Goal: Task Accomplishment & Management: Complete application form

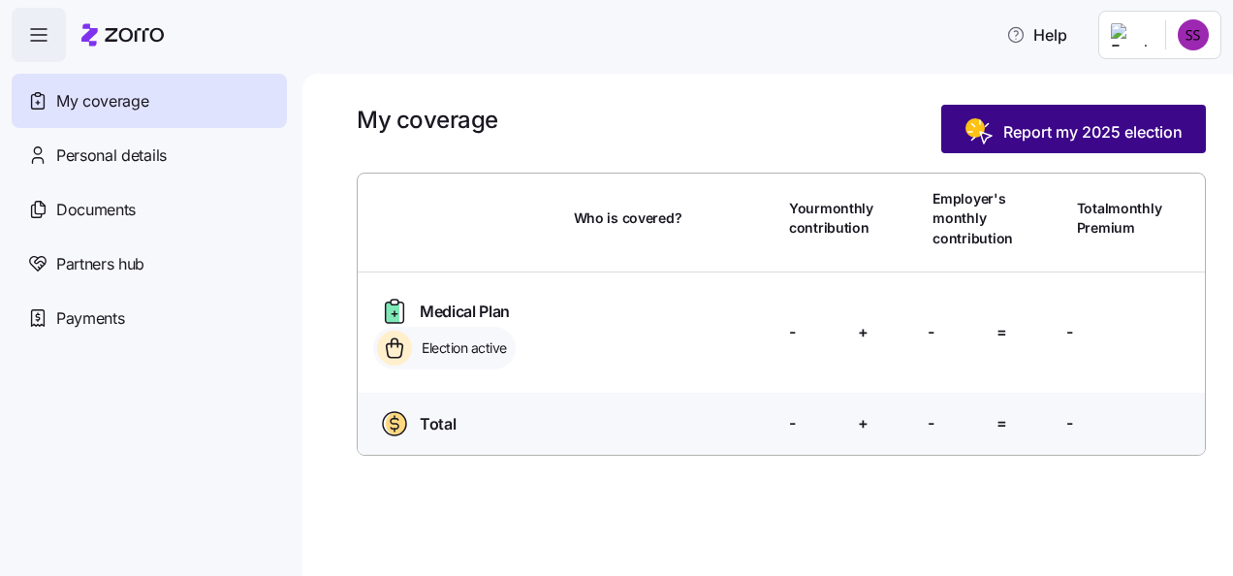
click at [1051, 134] on span "Report my 2025 election" at bounding box center [1092, 131] width 179 height 23
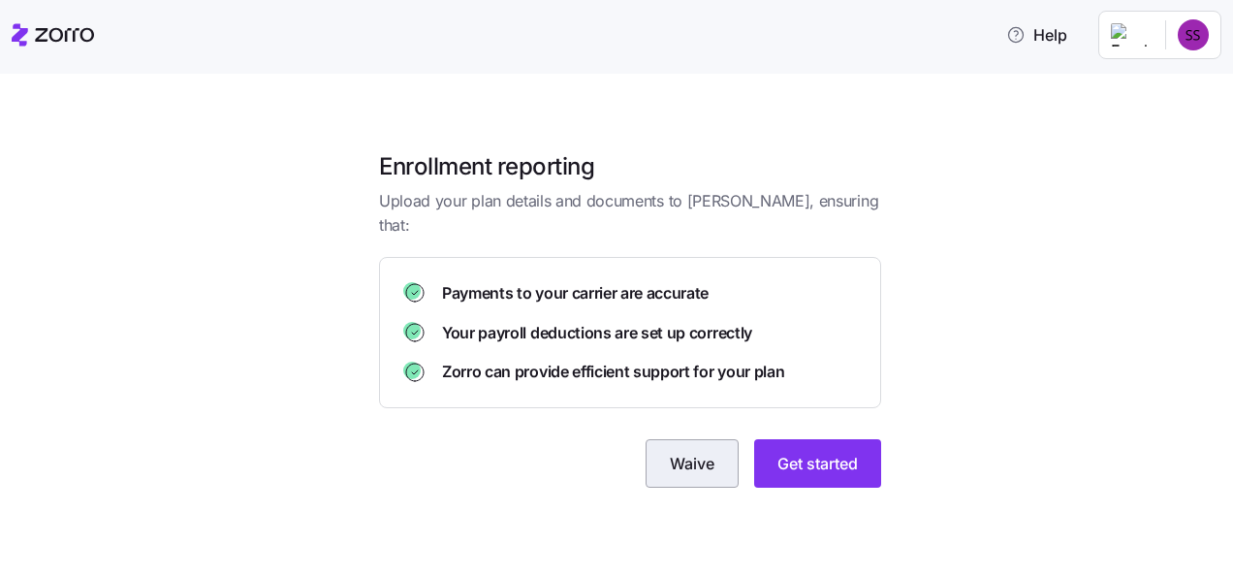
click at [672, 452] on span "Waive" at bounding box center [692, 463] width 45 height 23
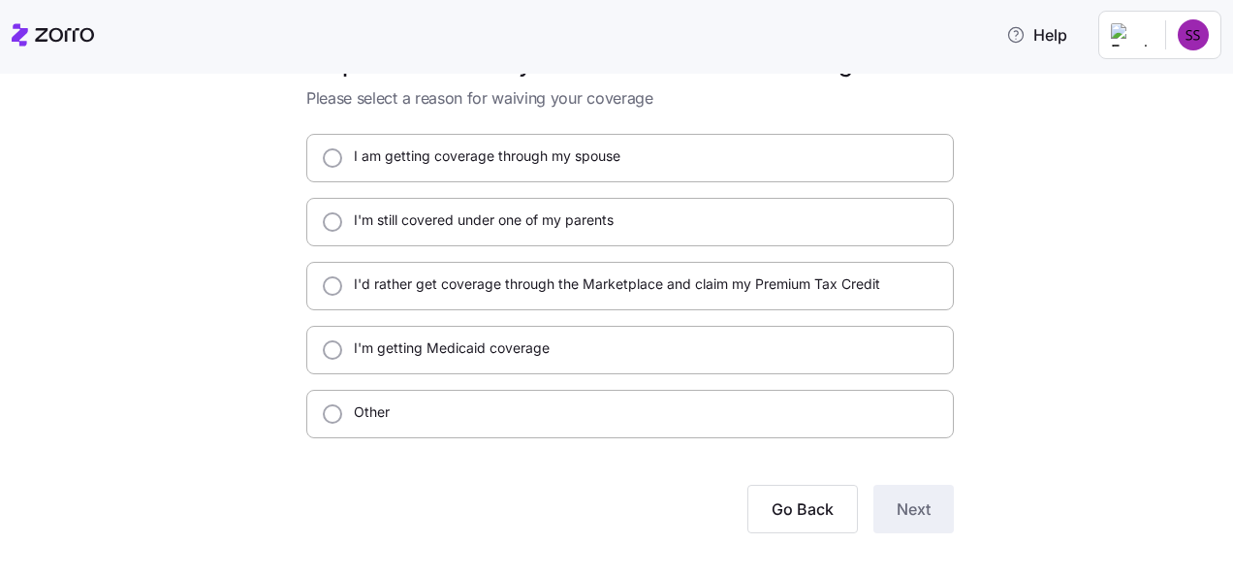
scroll to position [79, 0]
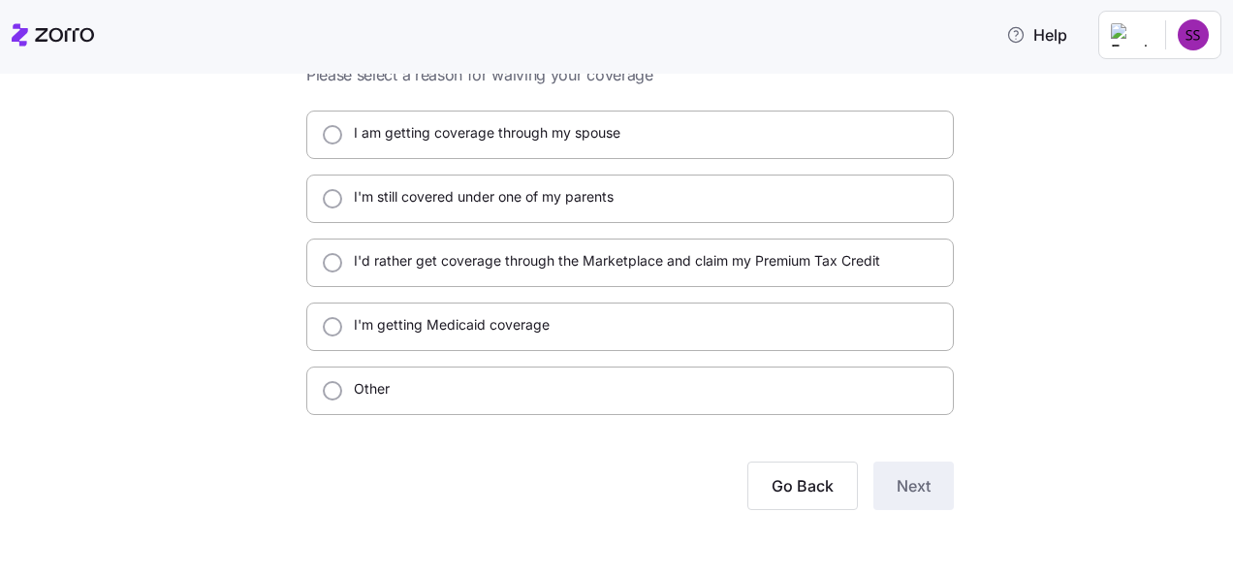
click at [436, 201] on label "I'm still covered under one of my parents" at bounding box center [477, 196] width 271 height 19
click at [342, 201] on input "I'm still covered under one of my parents" at bounding box center [332, 198] width 19 height 19
radio input "true"
click at [911, 475] on span "Next" at bounding box center [914, 485] width 34 height 23
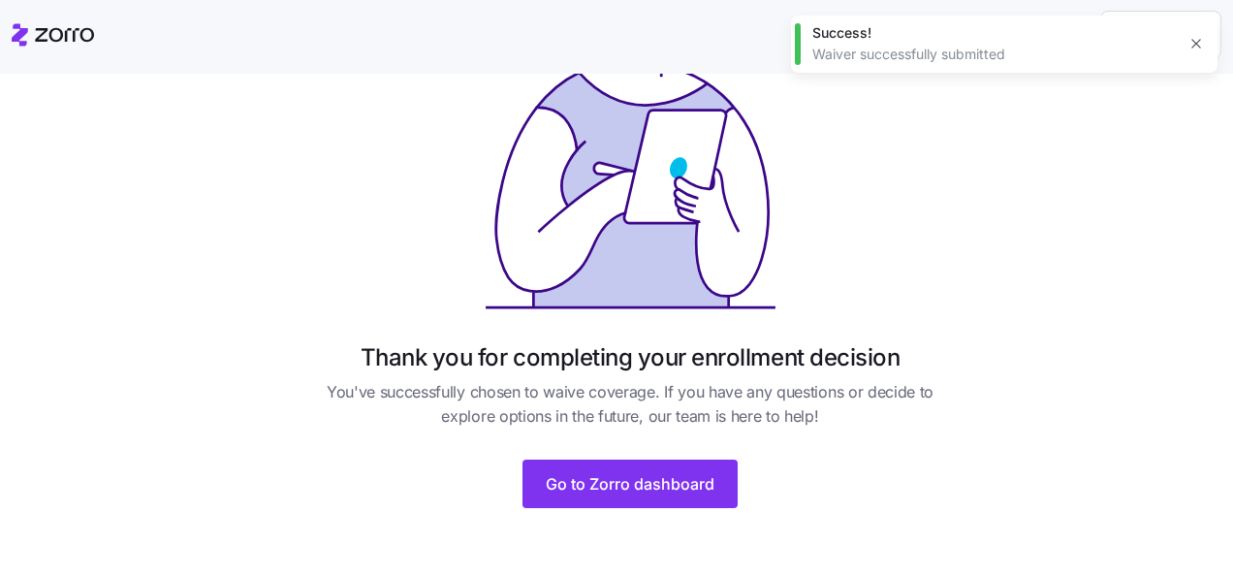
scroll to position [211, 0]
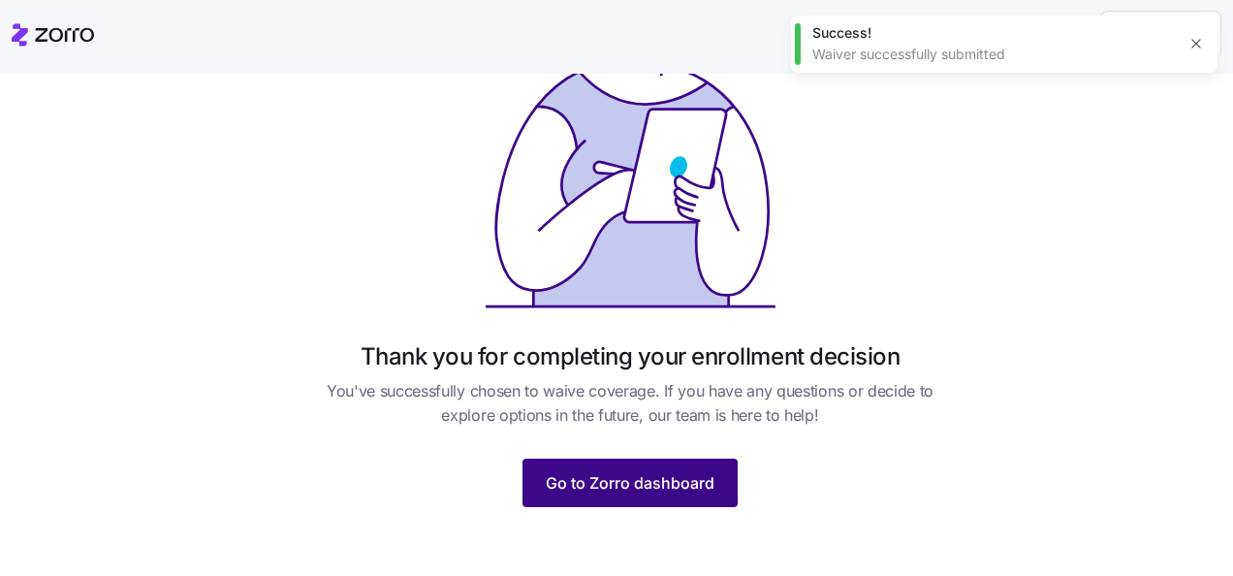
click at [646, 471] on span "Go to Zorro dashboard" at bounding box center [630, 482] width 169 height 23
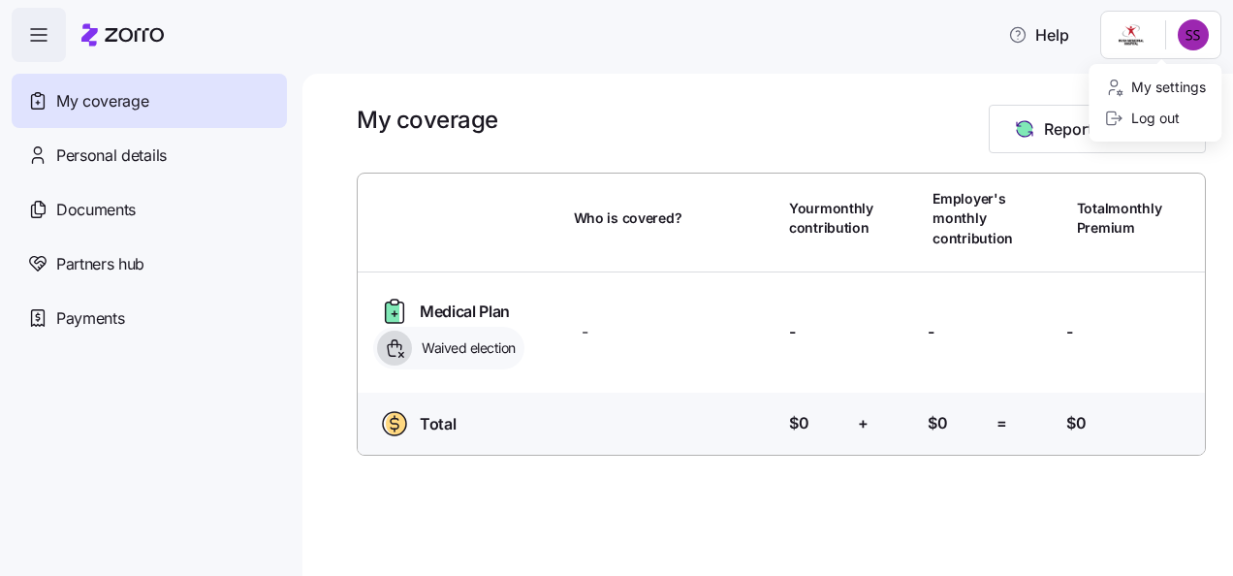
click at [1205, 32] on html "Help My coverage Personal details Documents Partners hub Payments My coverage R…" at bounding box center [616, 282] width 1233 height 564
click at [1157, 118] on div "Log out" at bounding box center [1142, 118] width 76 height 21
